Goal: Information Seeking & Learning: Learn about a topic

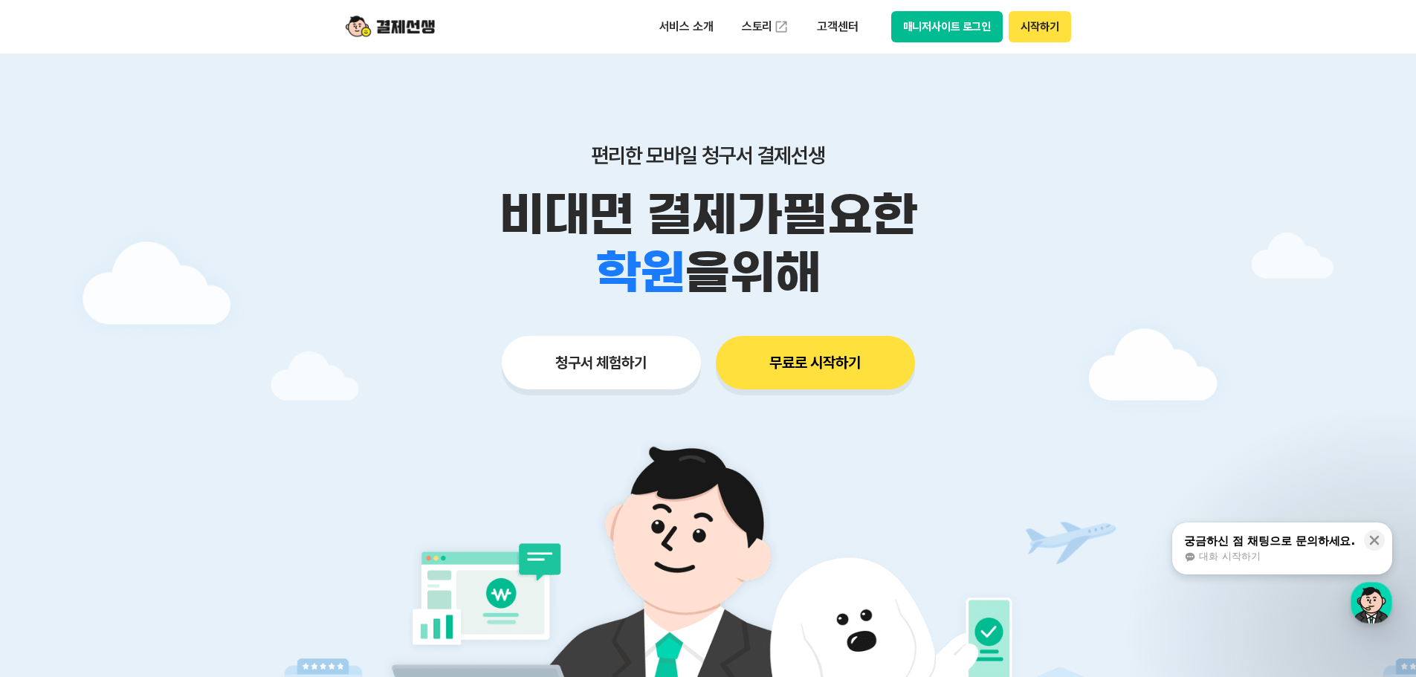
click at [768, 366] on button "무료로 시작하기" at bounding box center [815, 363] width 199 height 54
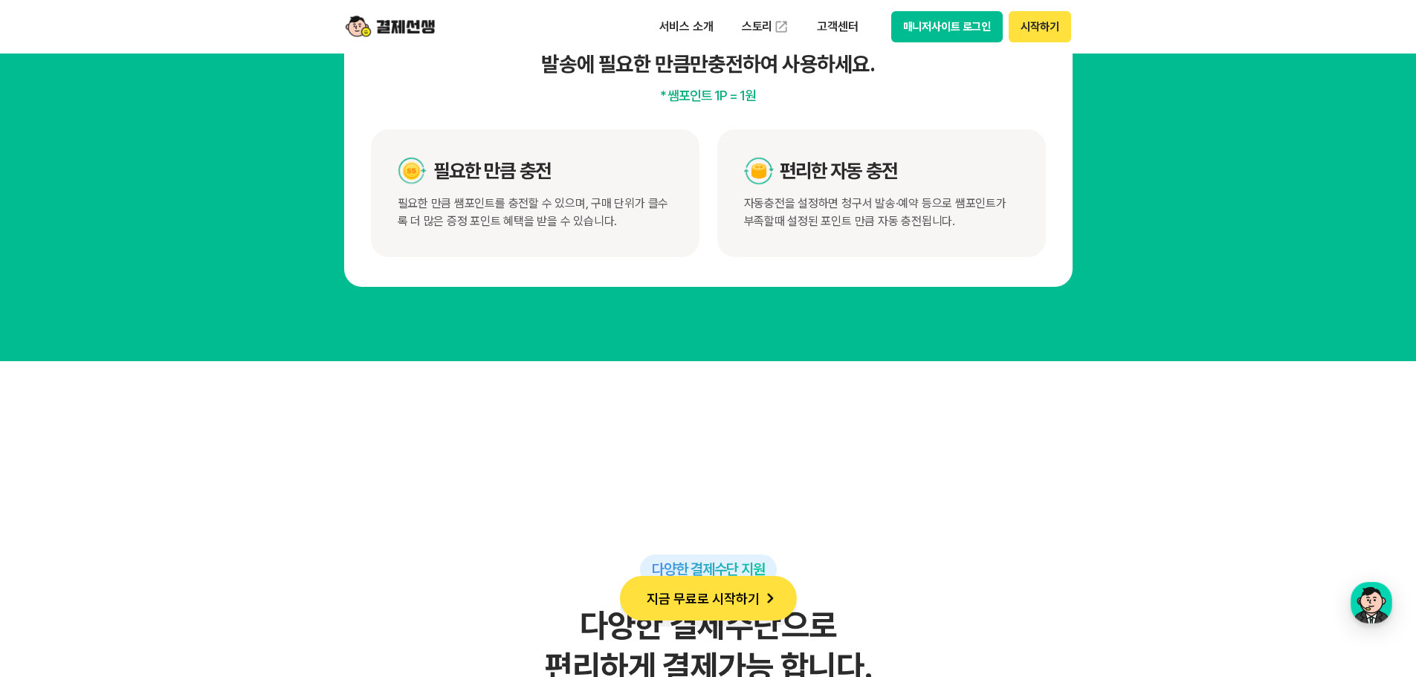
scroll to position [7654, 0]
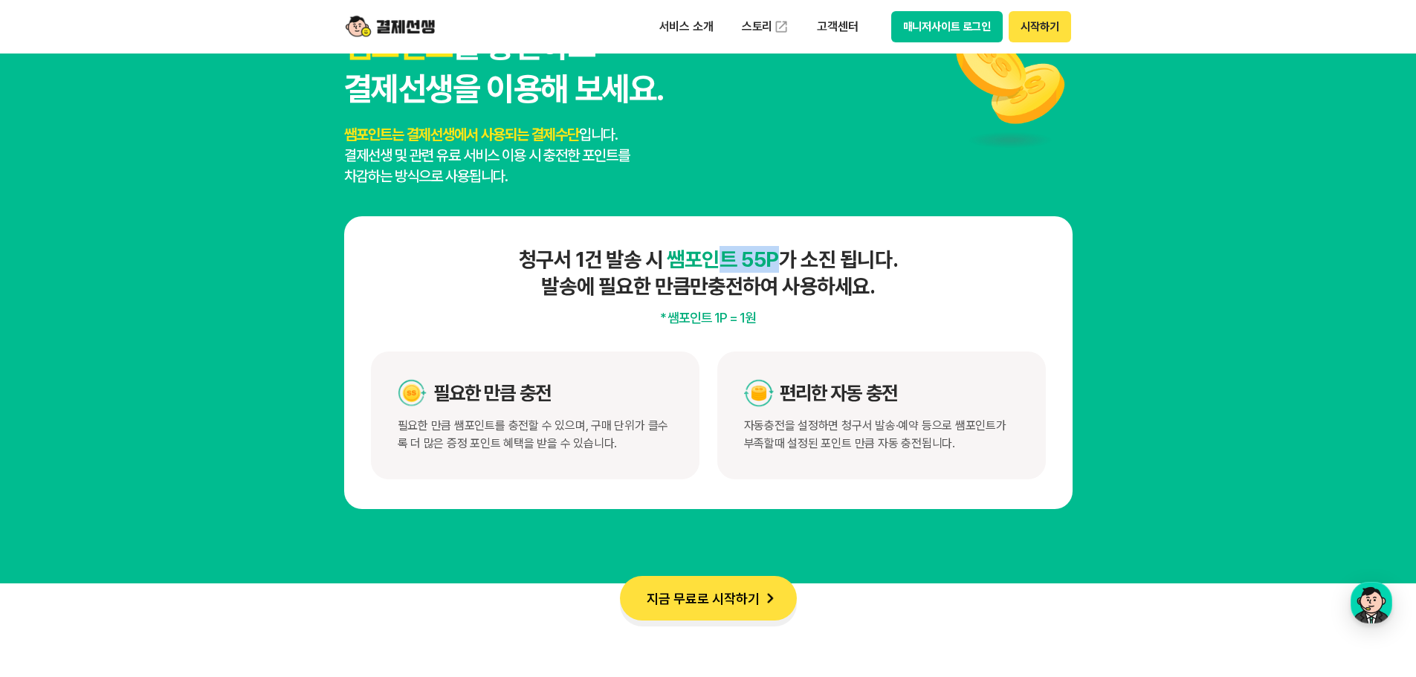
drag, startPoint x: 777, startPoint y: 259, endPoint x: 722, endPoint y: 259, distance: 55.0
click at [722, 259] on span "쌤포인트 55P" at bounding box center [723, 259] width 112 height 25
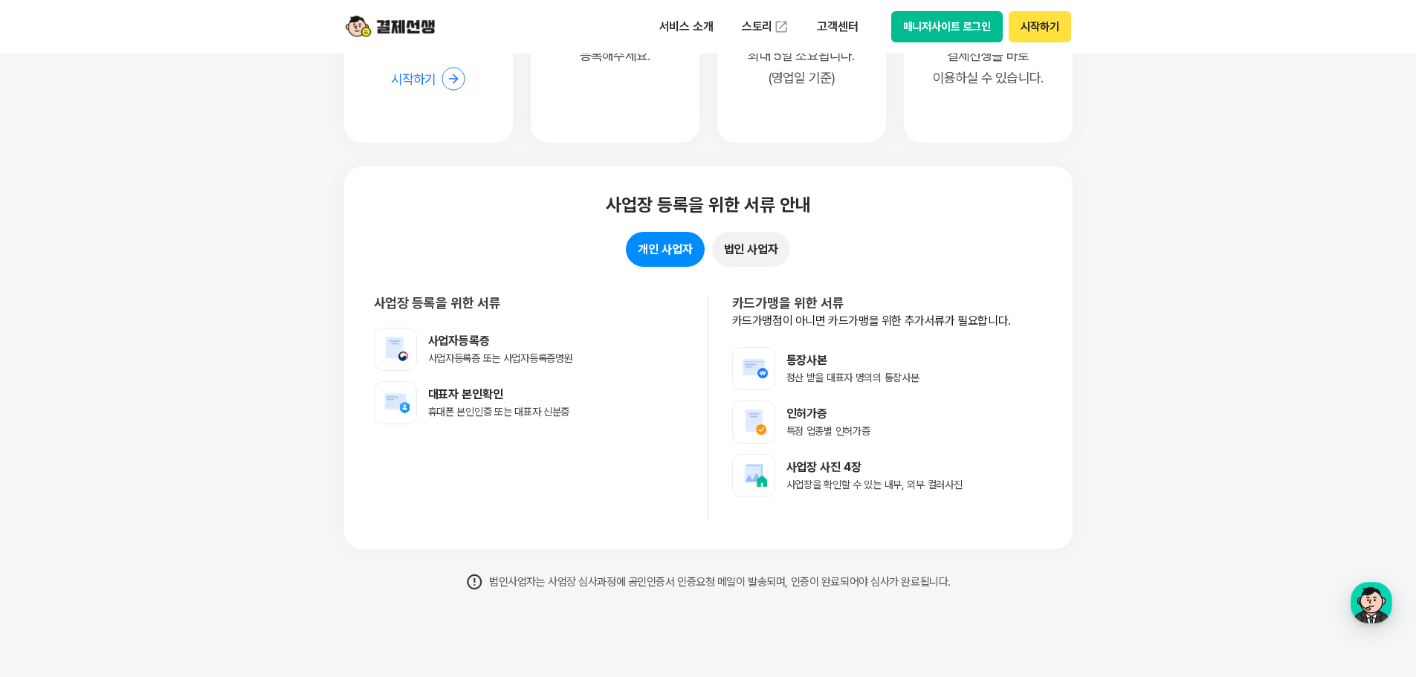
scroll to position [11666, 0]
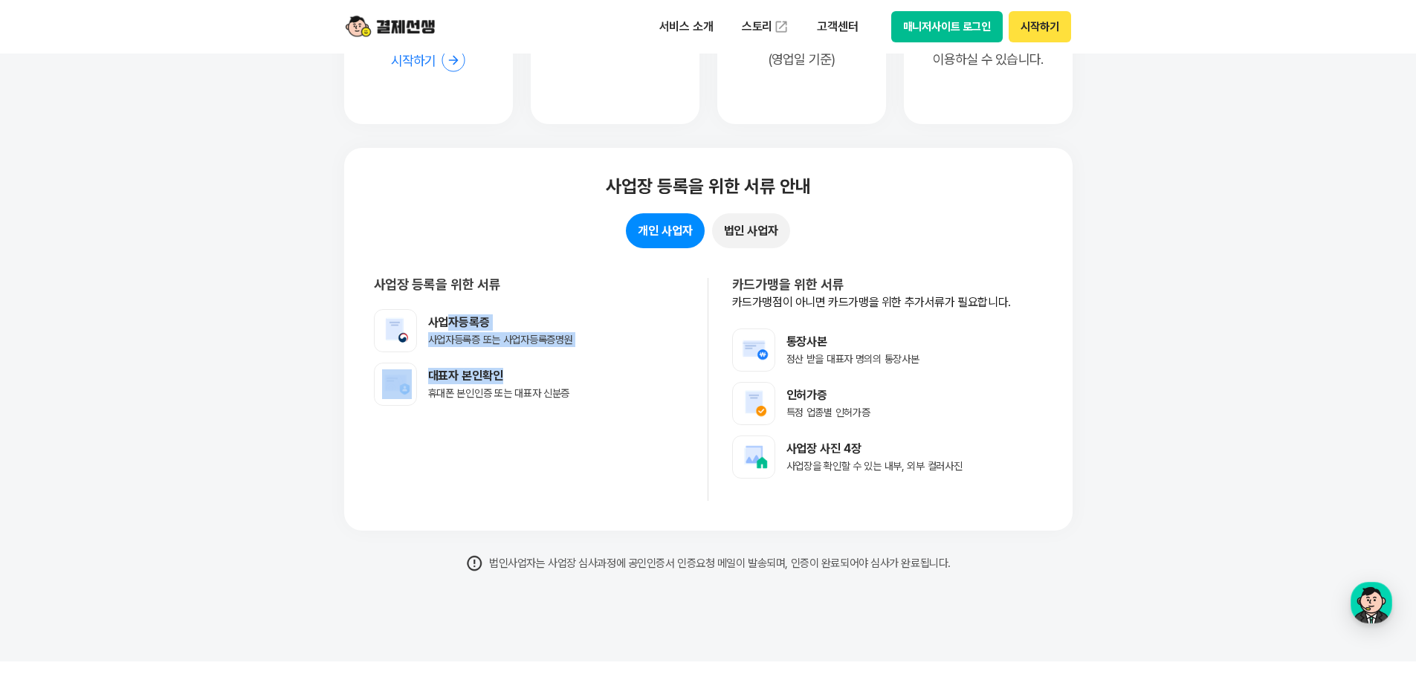
drag, startPoint x: 447, startPoint y: 322, endPoint x: 553, endPoint y: 384, distance: 122.6
click at [551, 383] on ul "사업자등록증 사업자등록증 또는 사업자등록증명원 대표자 본인확인 휴대폰 본인인증 또는 대표자 신분증" at bounding box center [529, 357] width 310 height 97
click at [575, 389] on li "대표자 본인확인 휴대폰 본인인증 또는 대표자 신분증" at bounding box center [529, 384] width 310 height 43
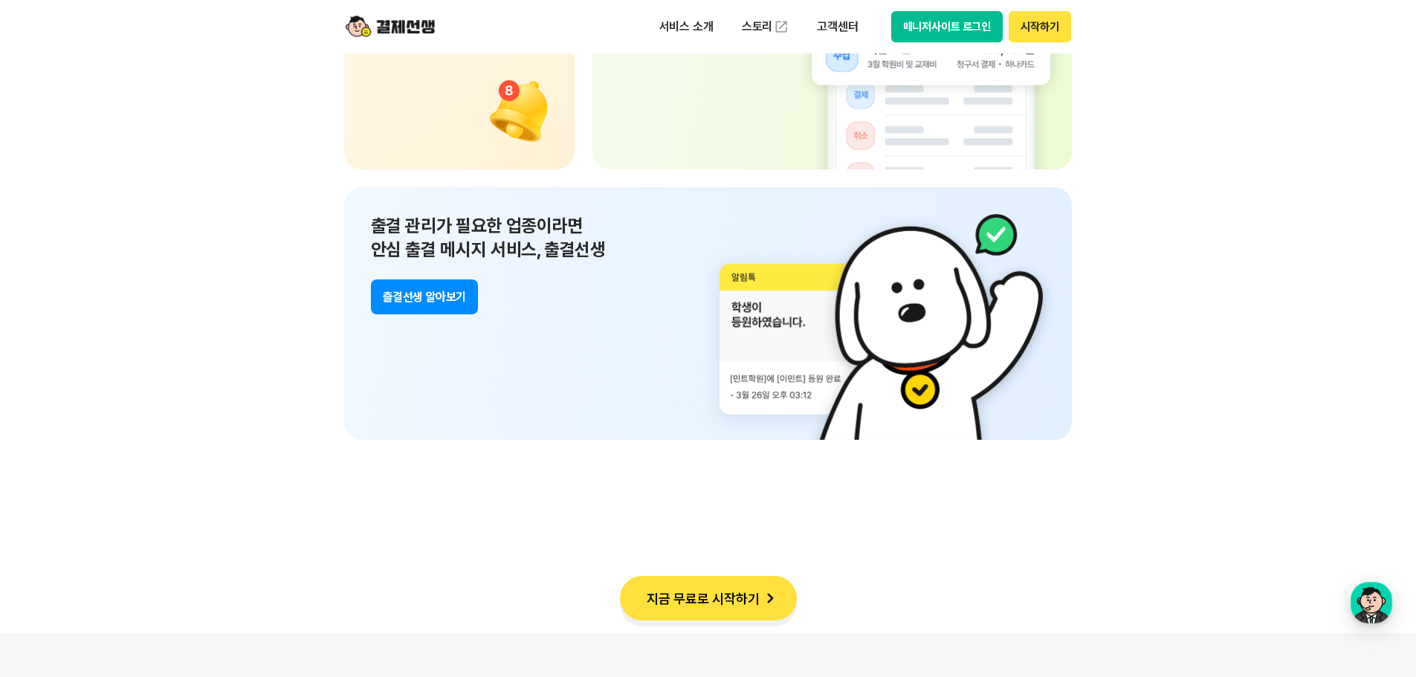
scroll to position [10626, 0]
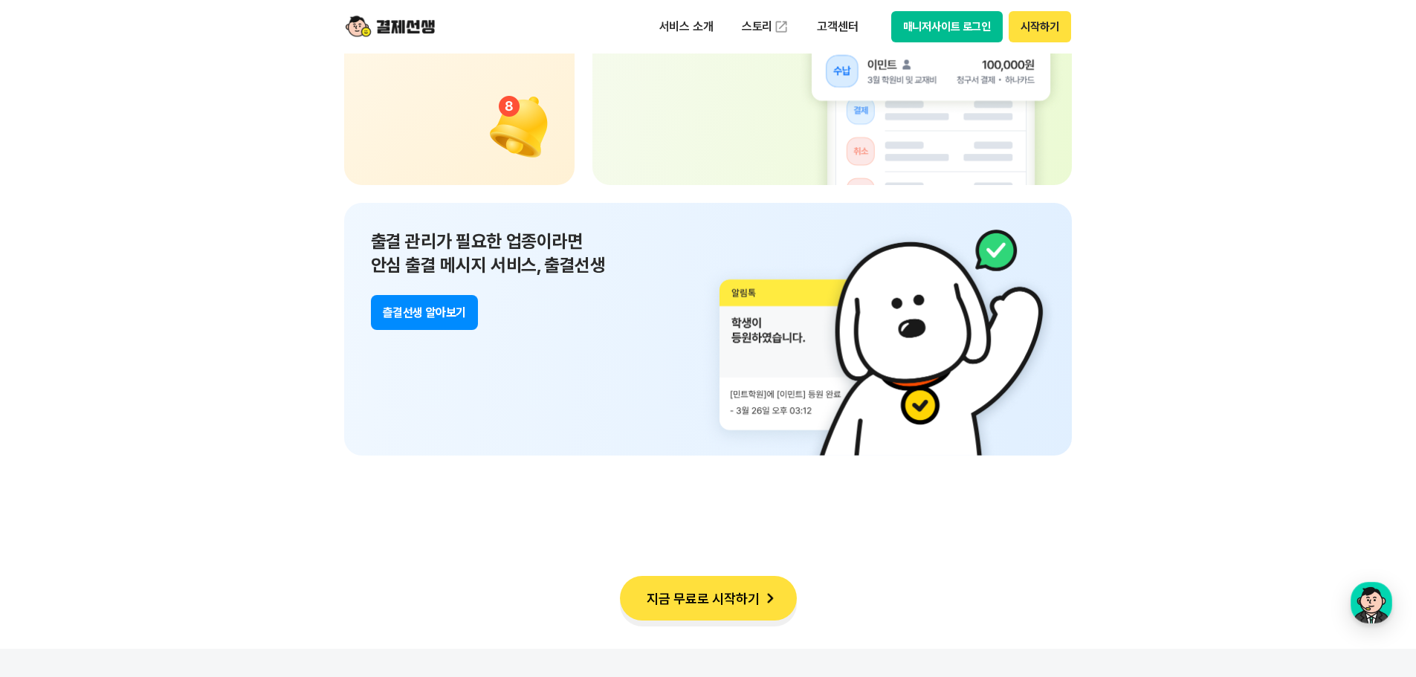
click at [928, 20] on button "매니저사이트 로그인" at bounding box center [947, 26] width 112 height 31
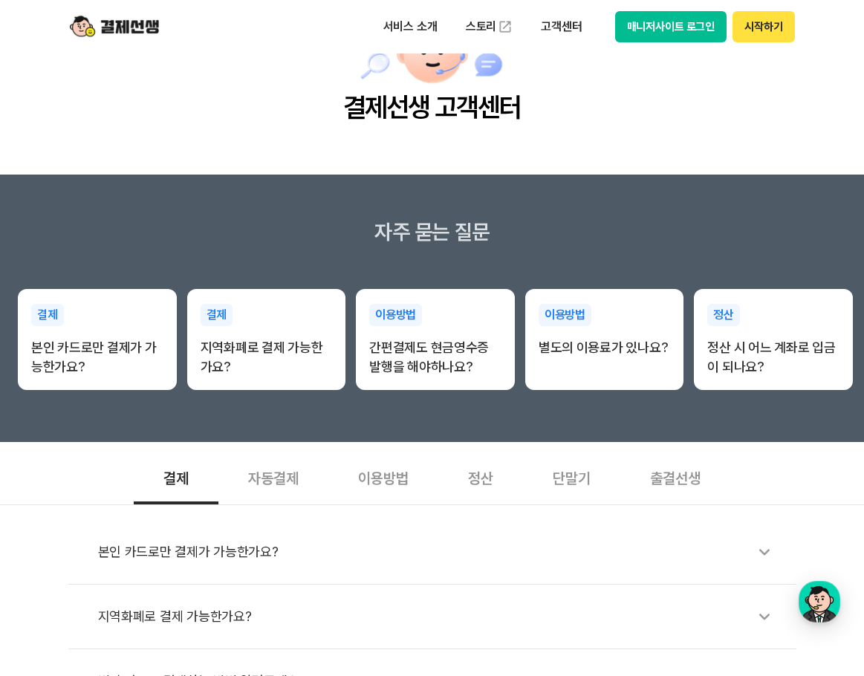
scroll to position [297, 0]
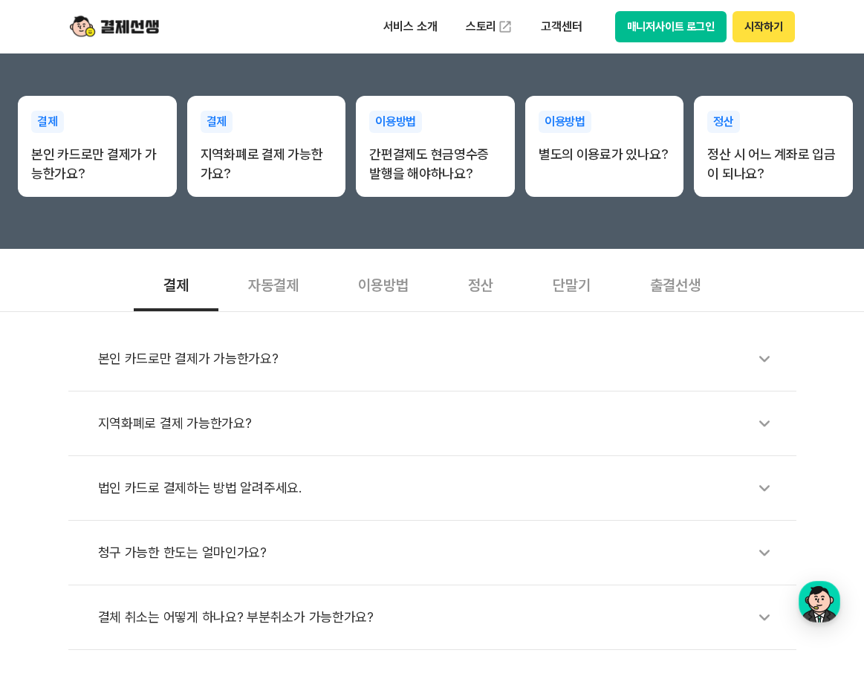
click at [581, 281] on div "단말기" at bounding box center [571, 283] width 97 height 55
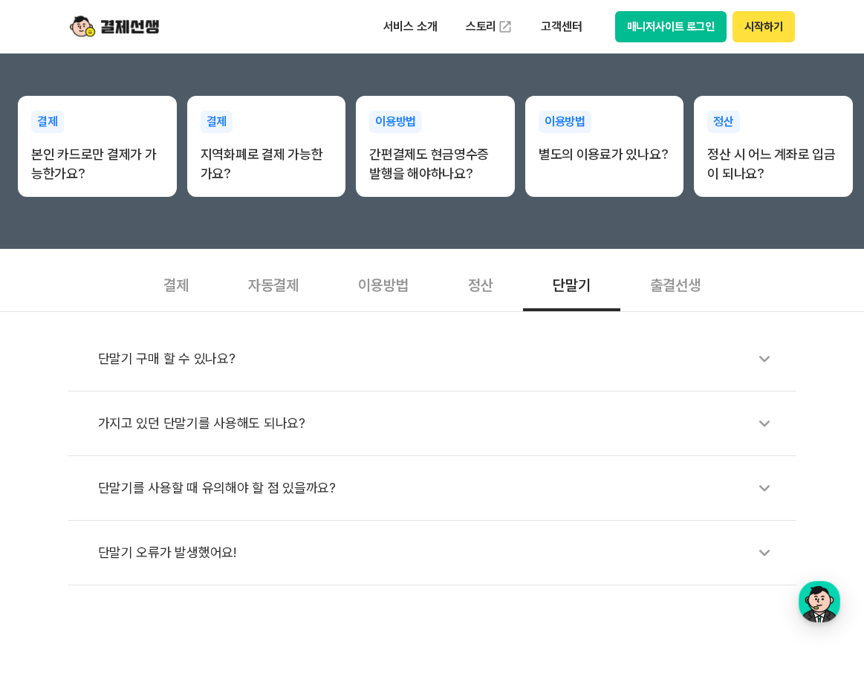
click at [430, 410] on div "가지고 있던 단말기를 사용해도 되나요?" at bounding box center [440, 423] width 684 height 34
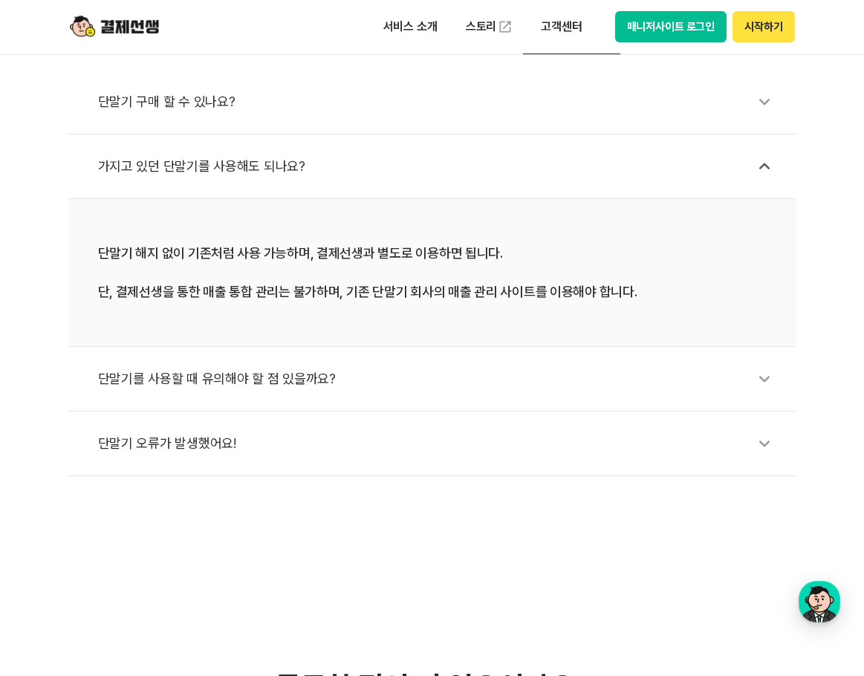
scroll to position [594, 0]
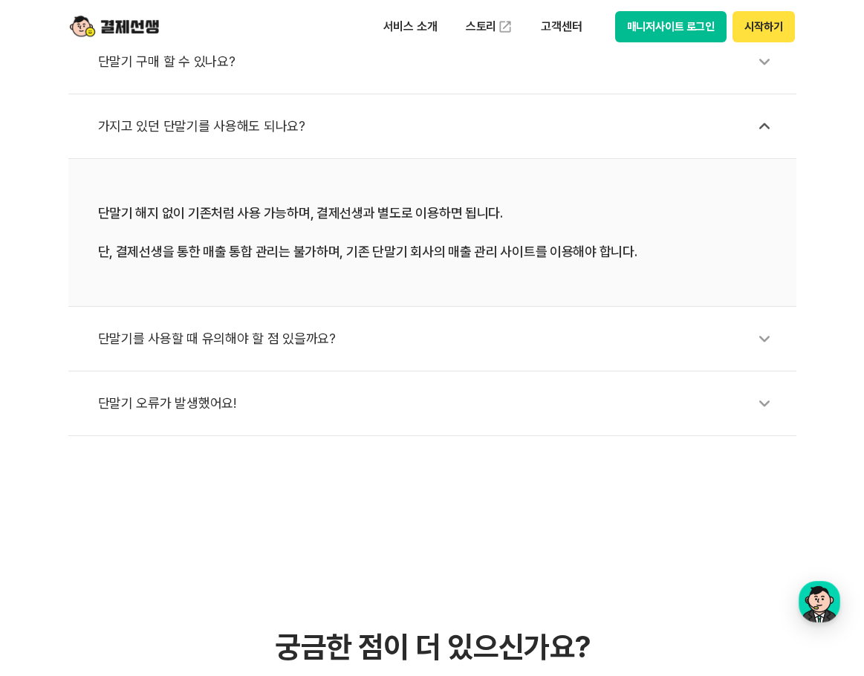
click at [352, 345] on div "단말기를 사용할 때 유의해야 할 점 있을까요?" at bounding box center [440, 339] width 684 height 34
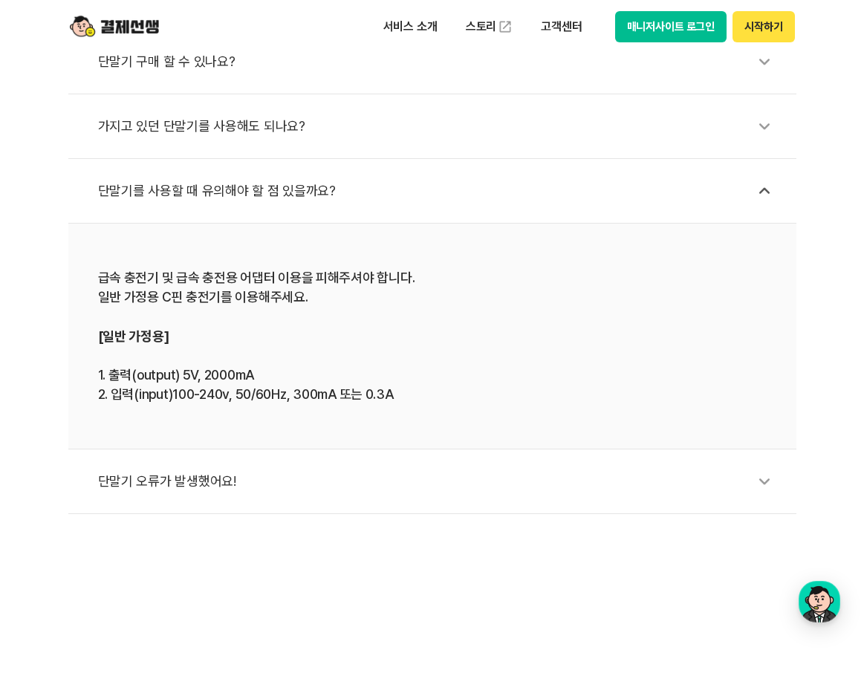
click at [332, 479] on div "단말기 오류가 발생했어요!" at bounding box center [440, 481] width 684 height 34
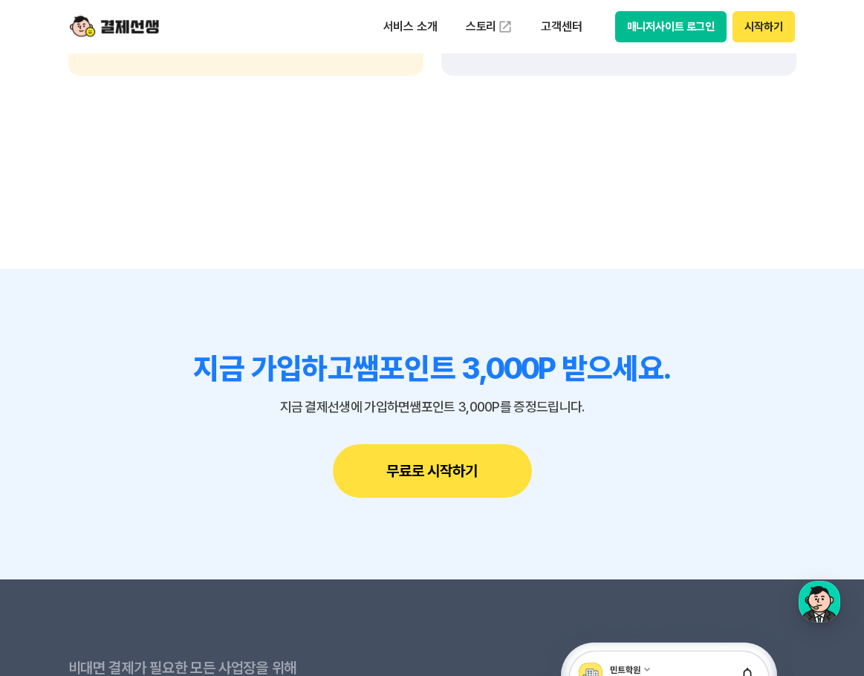
scroll to position [1783, 0]
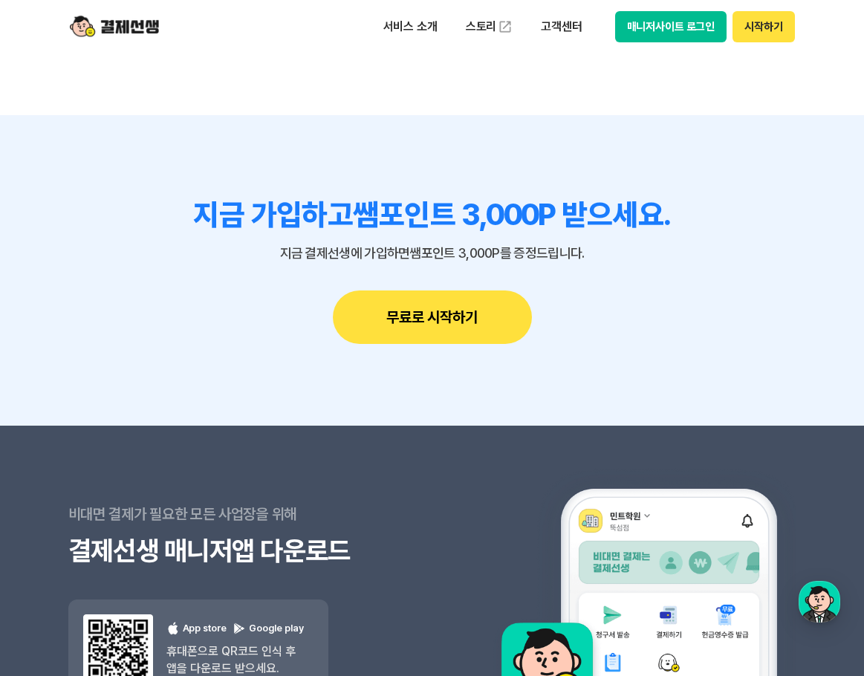
click at [452, 311] on button "무료로 시작하기" at bounding box center [432, 318] width 199 height 54
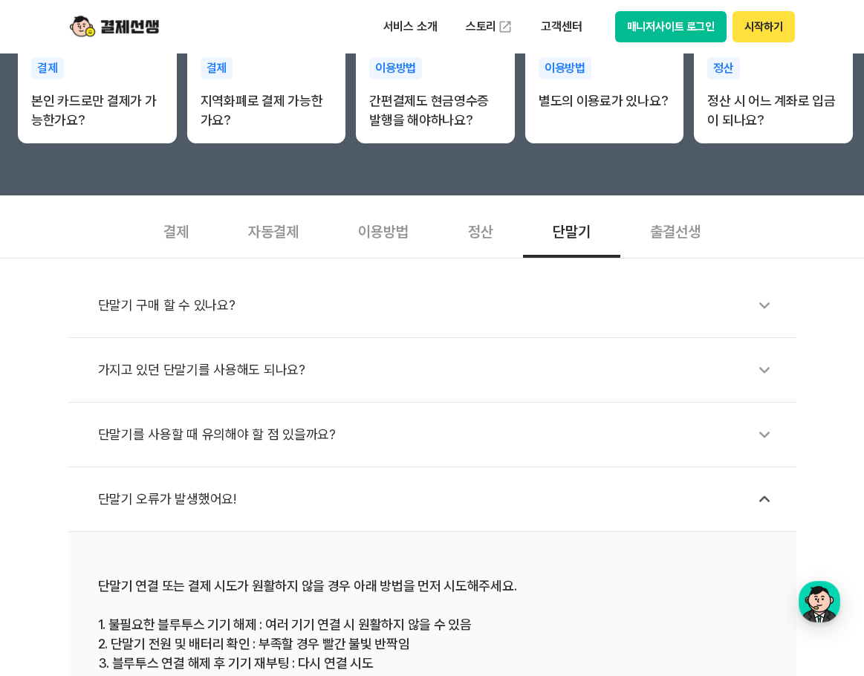
scroll to position [349, 0]
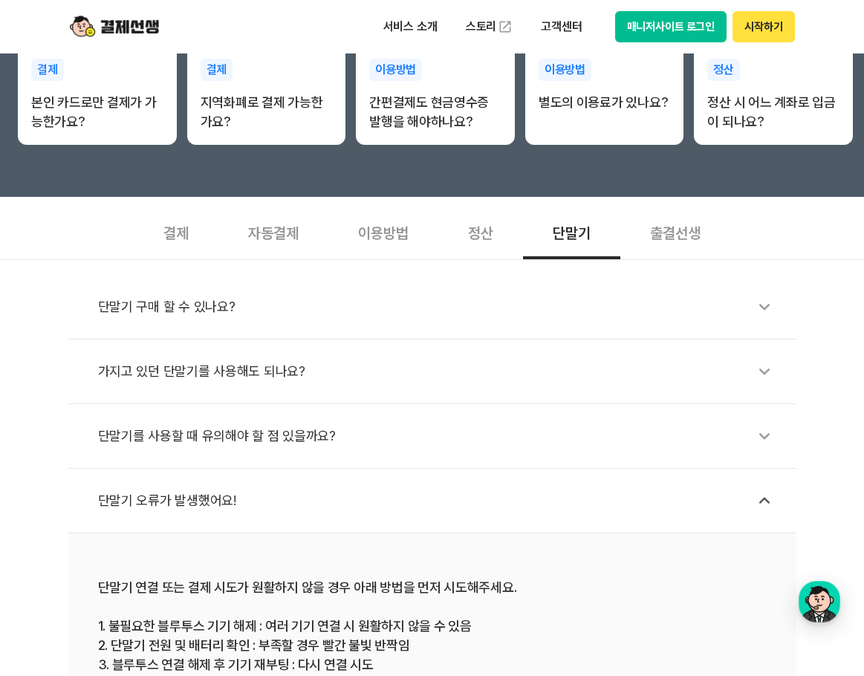
click at [320, 296] on div "단말기 구매 할 수 있나요?" at bounding box center [440, 307] width 684 height 34
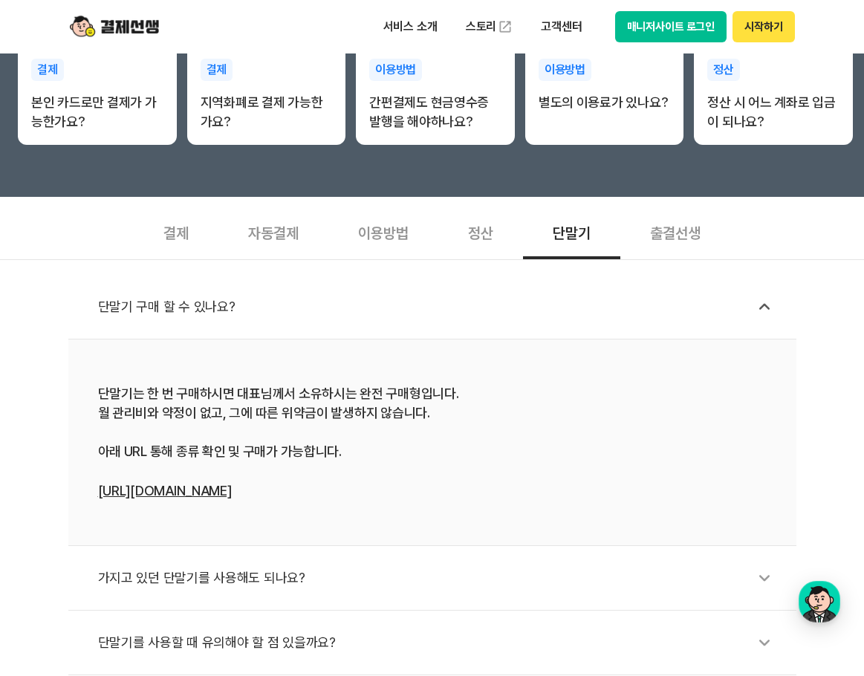
click at [344, 578] on div "가지고 있던 단말기를 사용해도 되나요?" at bounding box center [440, 578] width 684 height 34
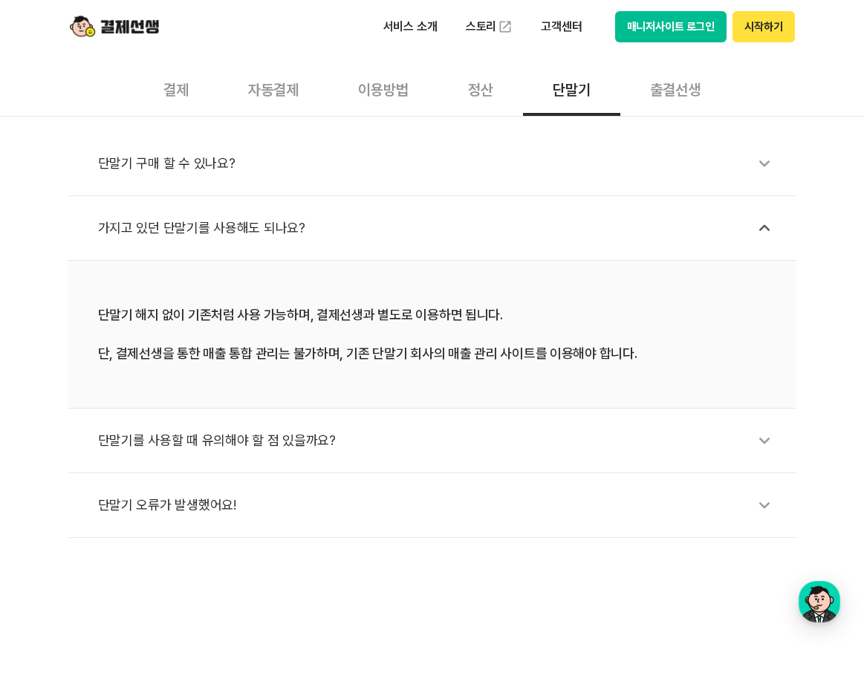
scroll to position [498, 0]
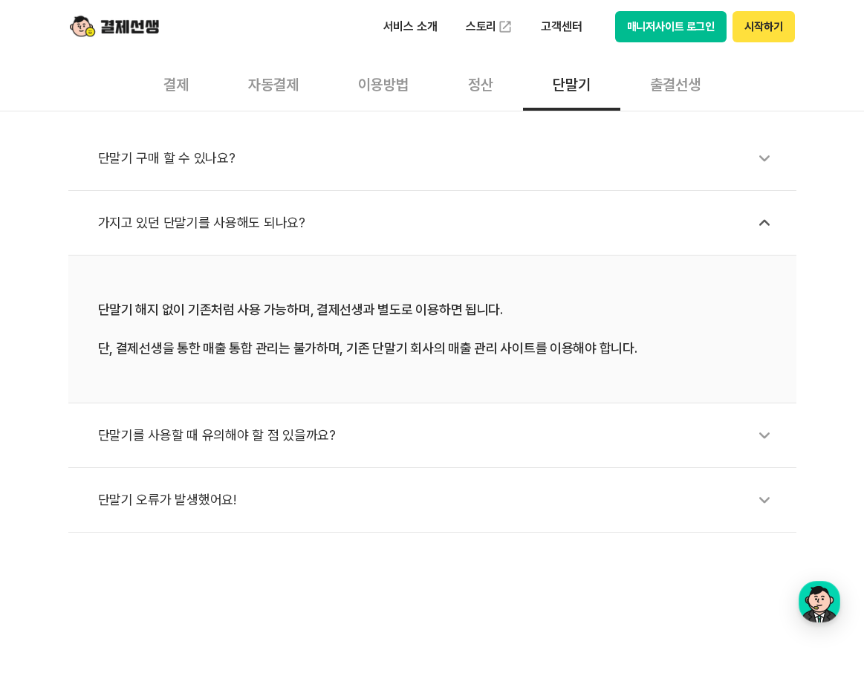
click at [334, 436] on div "단말기를 사용할 때 유의해야 할 점 있을까요?" at bounding box center [440, 435] width 684 height 34
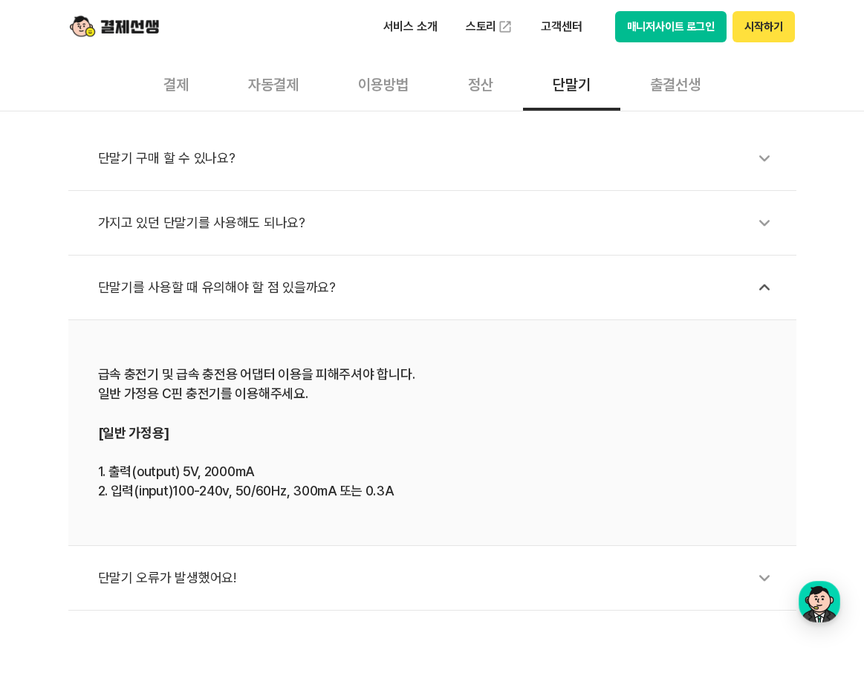
click at [331, 272] on div "단말기를 사용할 때 유의해야 할 점 있을까요?" at bounding box center [440, 287] width 684 height 34
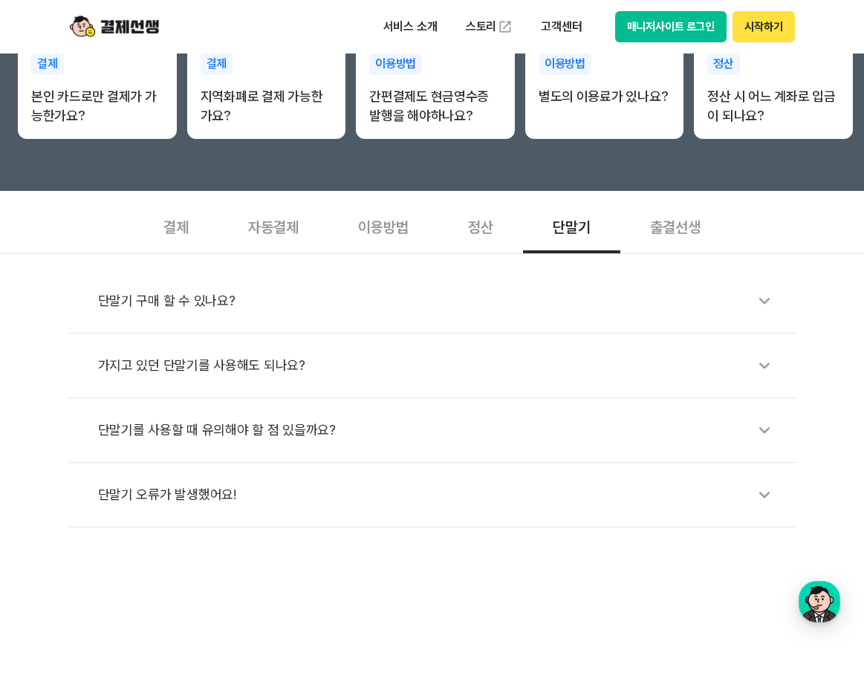
scroll to position [349, 0]
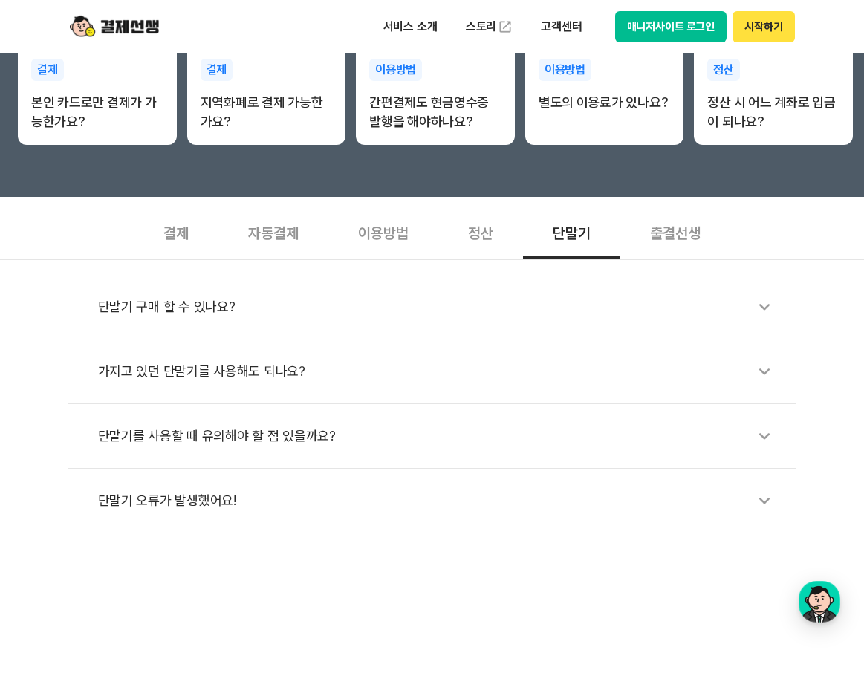
click at [389, 229] on div "이용방법" at bounding box center [383, 231] width 110 height 55
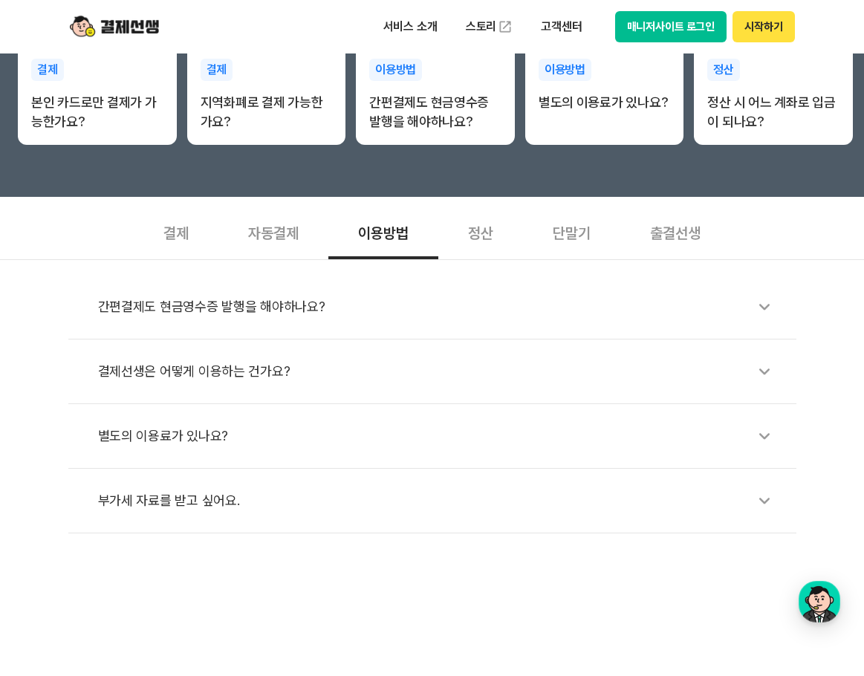
click at [350, 375] on div "결제선생은 어떻게 이용하는 건가요?" at bounding box center [440, 371] width 684 height 34
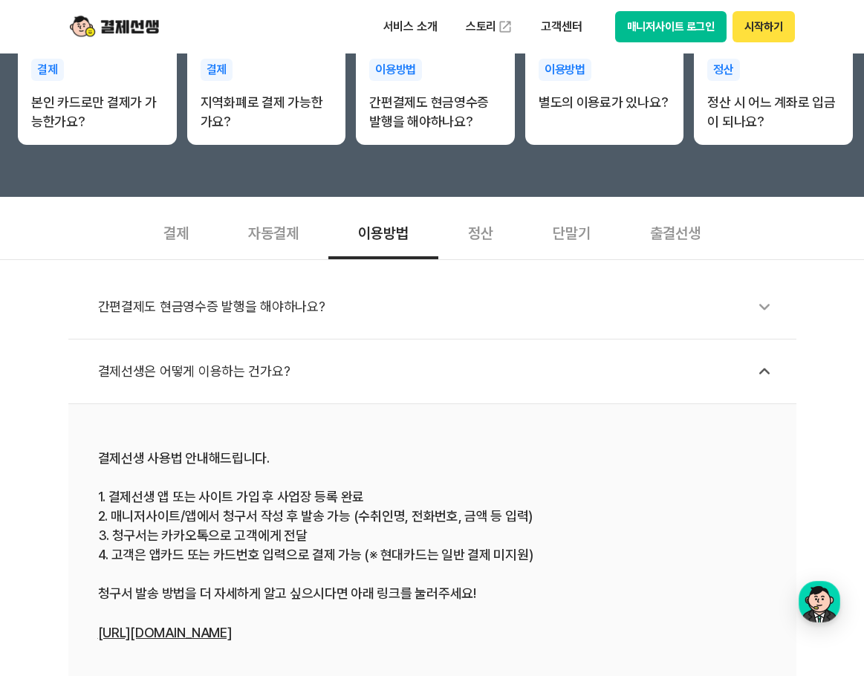
click at [263, 241] on div "자동결제" at bounding box center [273, 231] width 110 height 55
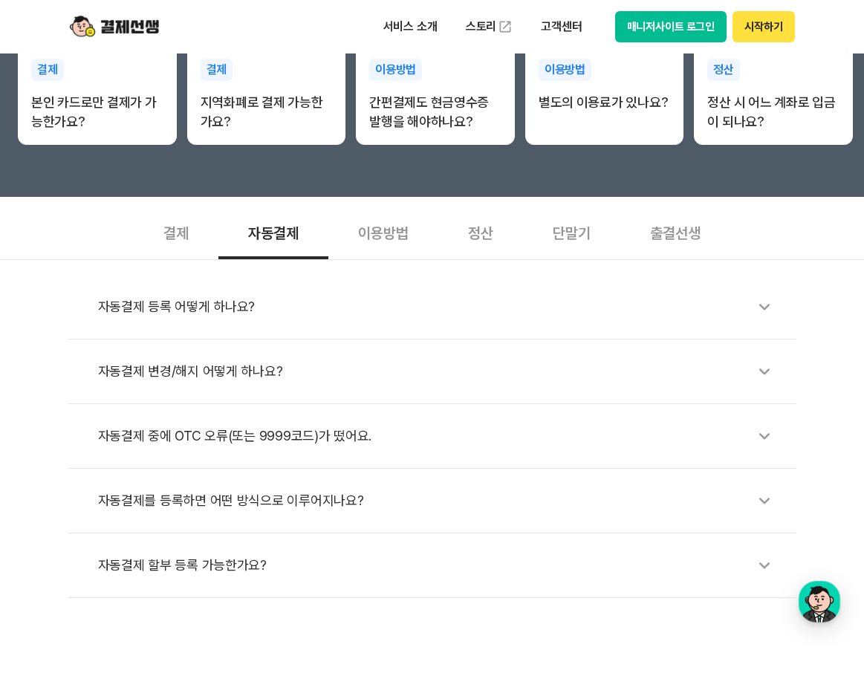
click at [142, 250] on div "결제" at bounding box center [176, 231] width 85 height 55
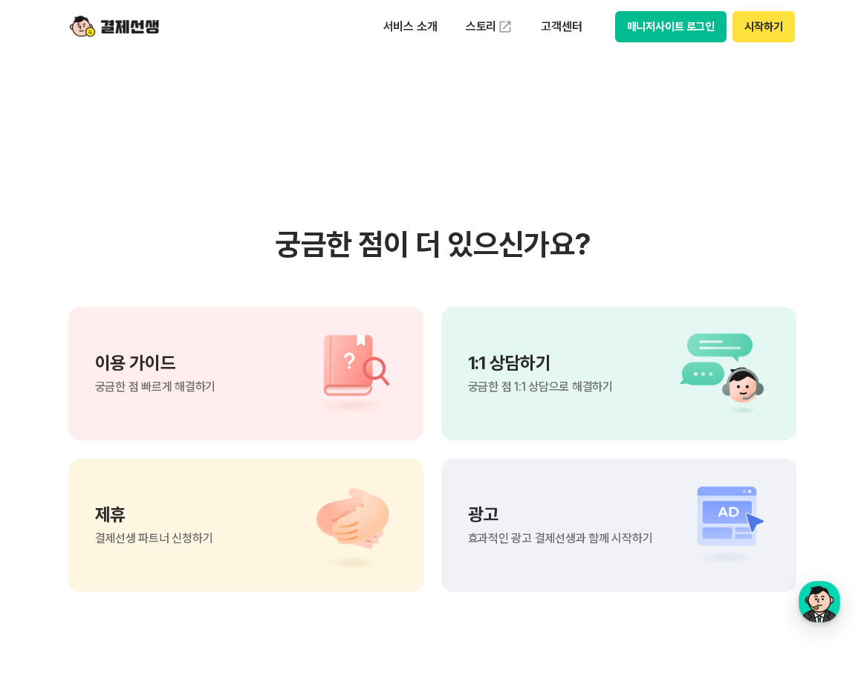
scroll to position [745, 0]
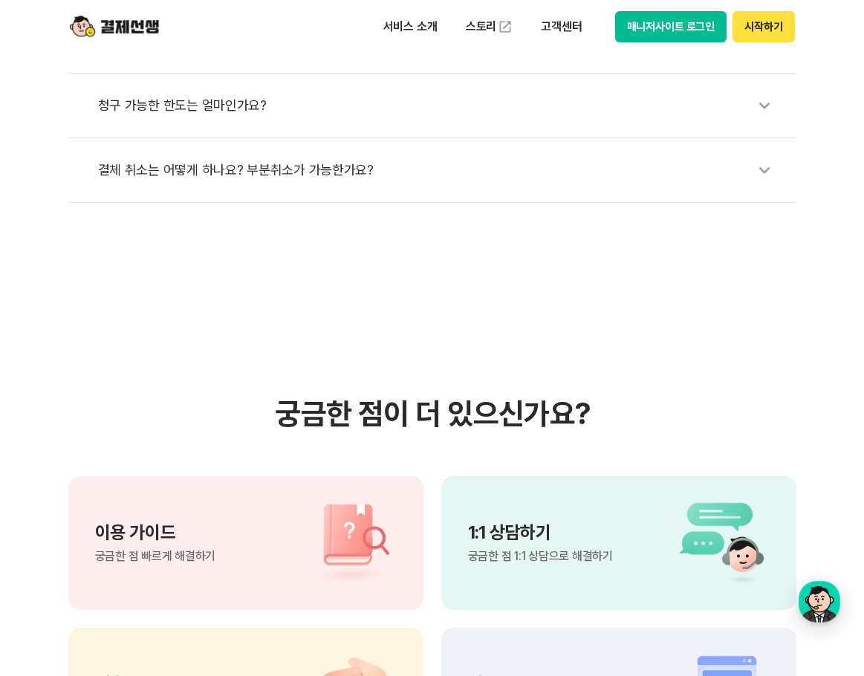
click at [549, 513] on div "1:1 상담하기 궁금한 점 1:1 상담으로 해결하기" at bounding box center [618, 543] width 355 height 134
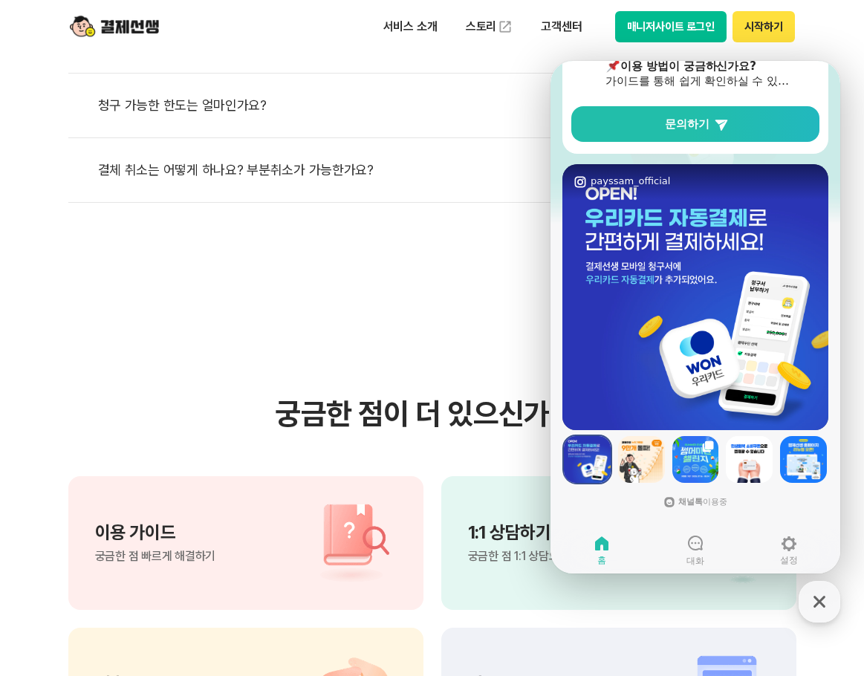
scroll to position [447, 0]
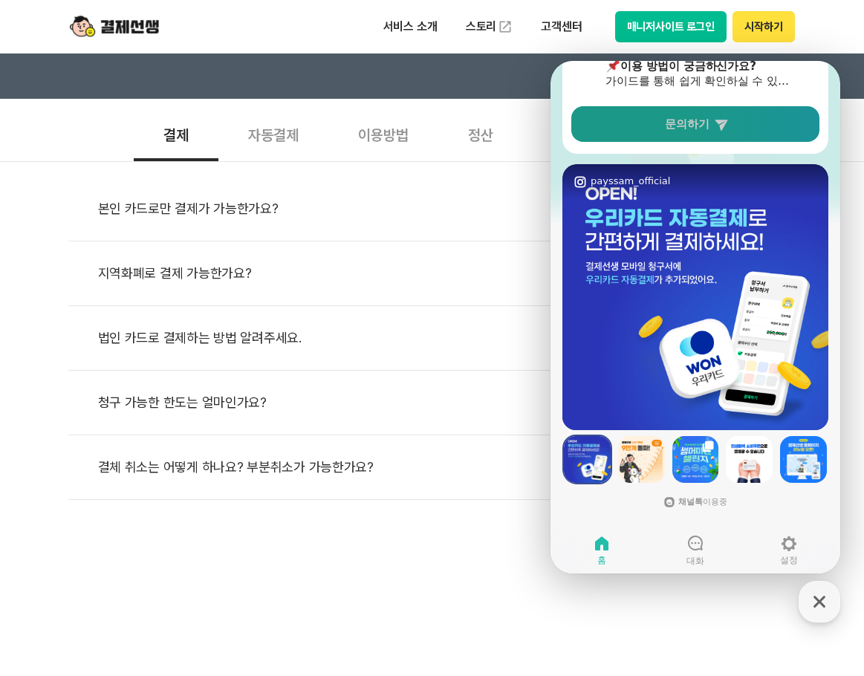
click at [693, 112] on link "문의하기" at bounding box center [695, 124] width 248 height 36
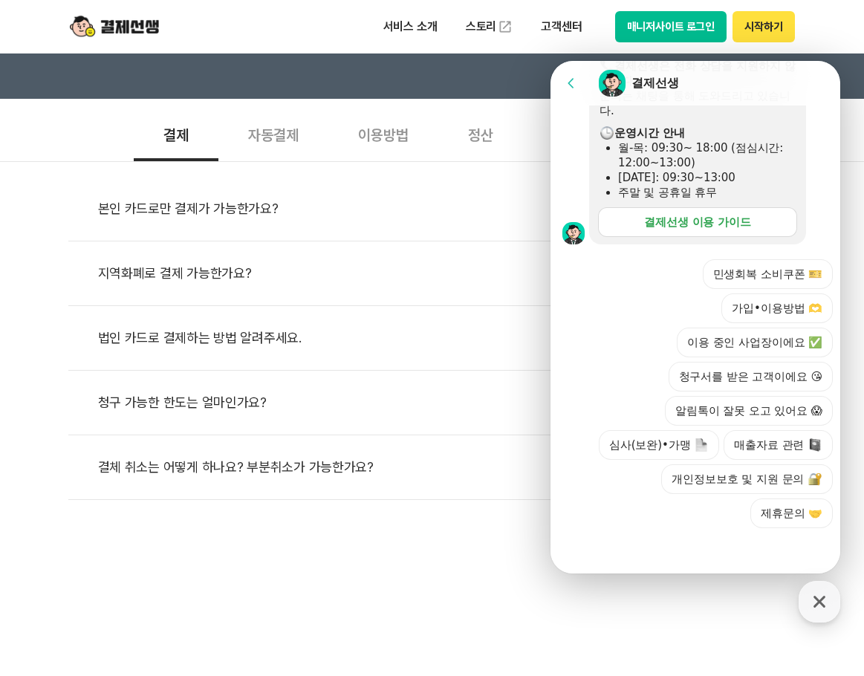
scroll to position [449, 0]
click at [748, 309] on button "가입•이용방법 🫶" at bounding box center [777, 308] width 111 height 30
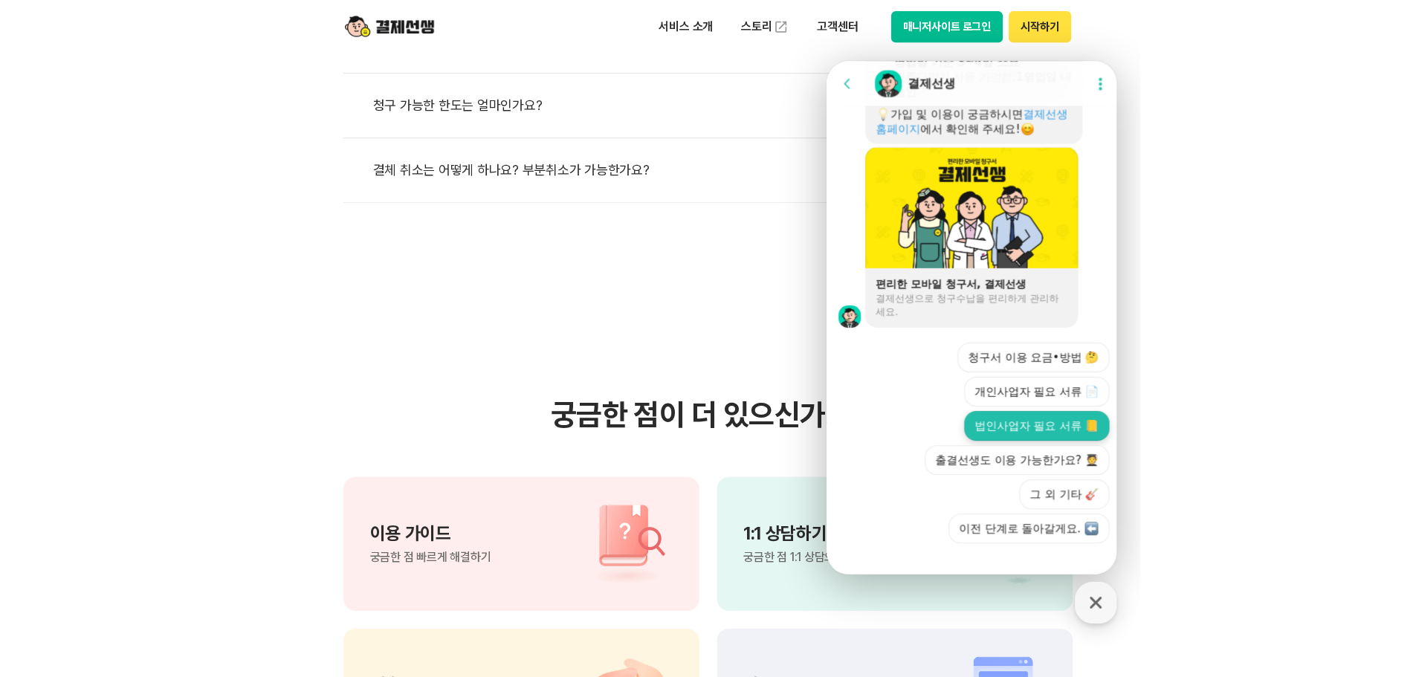
scroll to position [1089, 0]
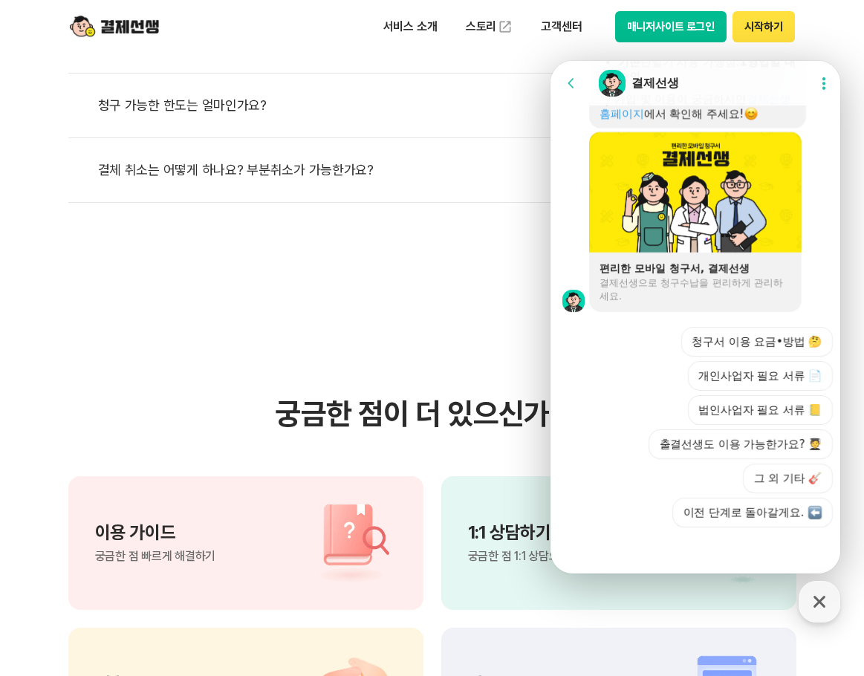
click at [670, 34] on button "매니저사이트 로그인" at bounding box center [671, 26] width 112 height 31
